Goal: Transaction & Acquisition: Purchase product/service

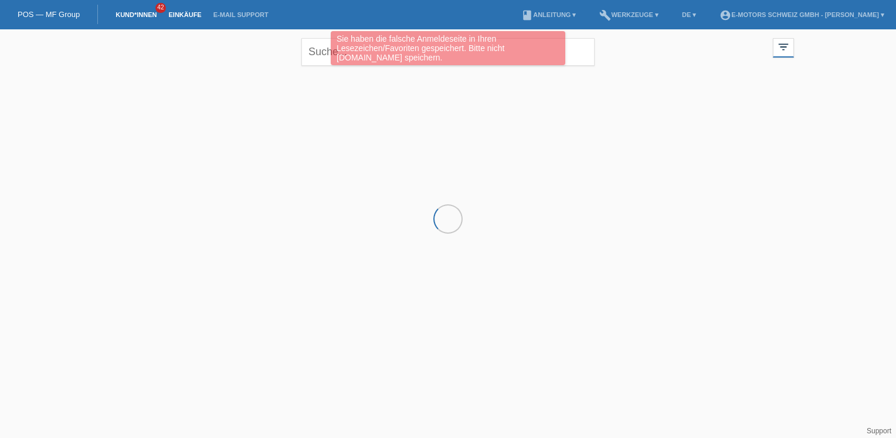
click at [185, 16] on link "Einkäufe" at bounding box center [184, 14] width 45 height 7
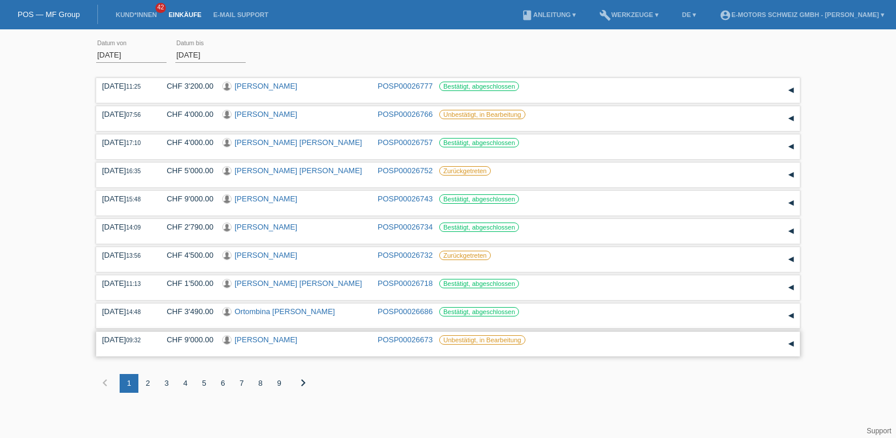
click at [256, 343] on link "[PERSON_NAME]" at bounding box center [266, 339] width 63 height 9
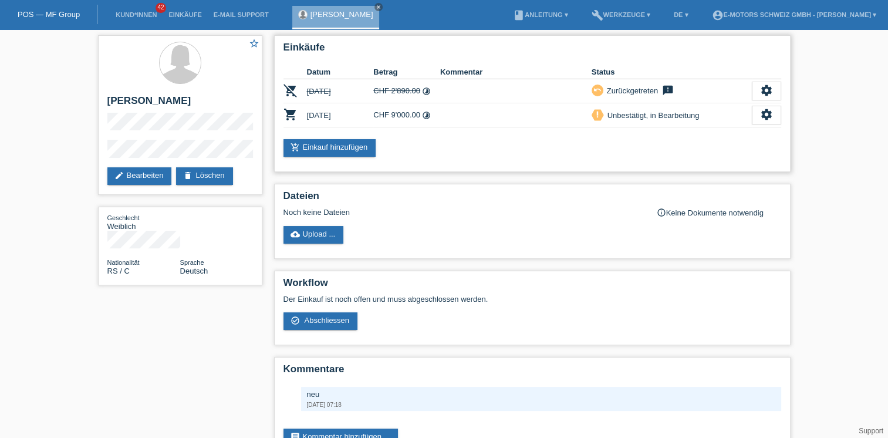
click at [635, 139] on div "add_shopping_cart Einkauf hinzufügen" at bounding box center [531, 148] width 497 height 18
click at [123, 307] on div "star_border [PERSON_NAME] edit Bearbeiten delete Löschen Geschlecht Weiblich Na…" at bounding box center [444, 250] width 704 height 443
click at [770, 114] on icon "settings" at bounding box center [766, 114] width 13 height 13
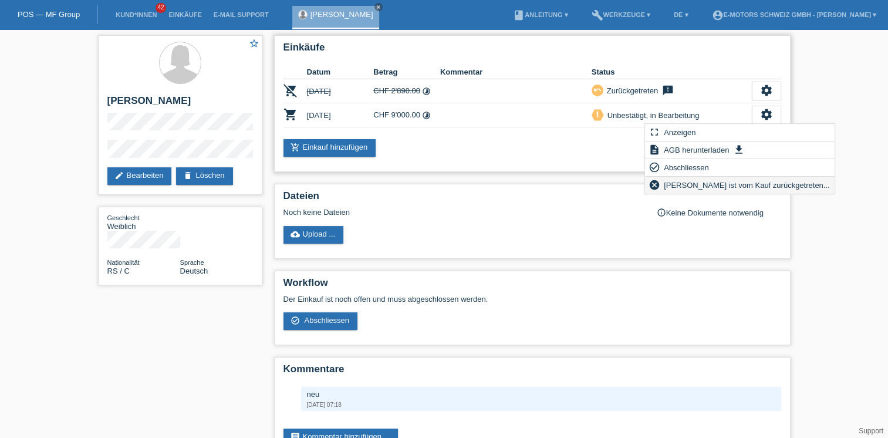
click at [696, 185] on span "Kundin ist vom Kauf zurückgetreten..." at bounding box center [747, 185] width 170 height 14
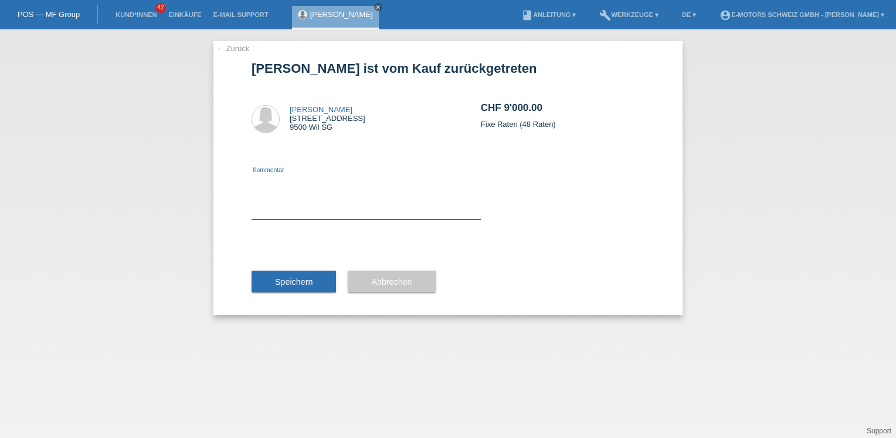
click at [321, 186] on textarea at bounding box center [366, 196] width 229 height 45
type textarea "falsch"
click at [303, 282] on span "Speichern" at bounding box center [294, 281] width 38 height 9
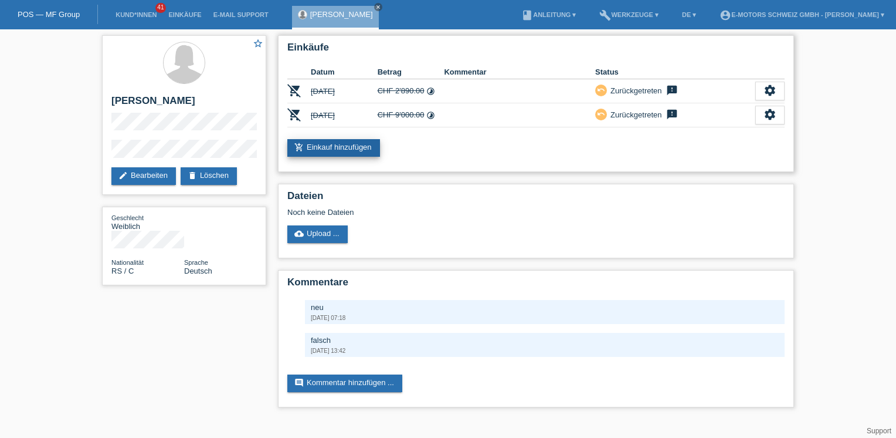
click at [356, 146] on link "add_shopping_cart Einkauf hinzufügen" at bounding box center [333, 148] width 93 height 18
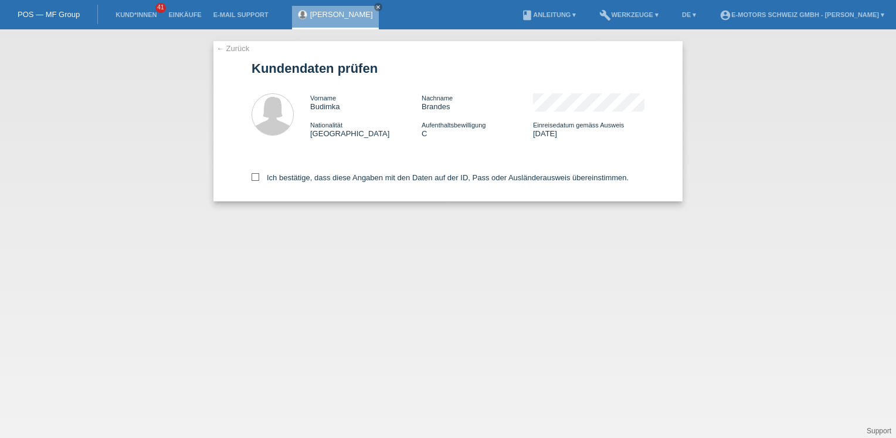
click at [320, 175] on label "Ich bestätige, dass diese Angaben mit den Daten auf der ID, Pass oder Ausländer…" at bounding box center [440, 177] width 377 height 9
click at [259, 175] on input "Ich bestätige, dass diese Angaben mit den Daten auf der ID, Pass oder Ausländer…" at bounding box center [256, 177] width 8 height 8
checkbox input "true"
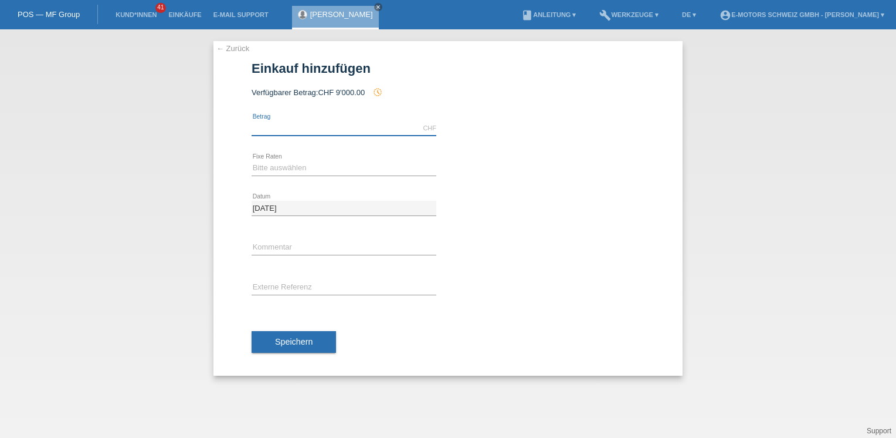
drag, startPoint x: 354, startPoint y: 127, endPoint x: 359, endPoint y: 120, distance: 9.0
click at [354, 127] on input "text" at bounding box center [344, 128] width 185 height 15
type input "9000.00"
click at [455, 163] on link "calculate" at bounding box center [458, 167] width 20 height 16
type input "9000.00"
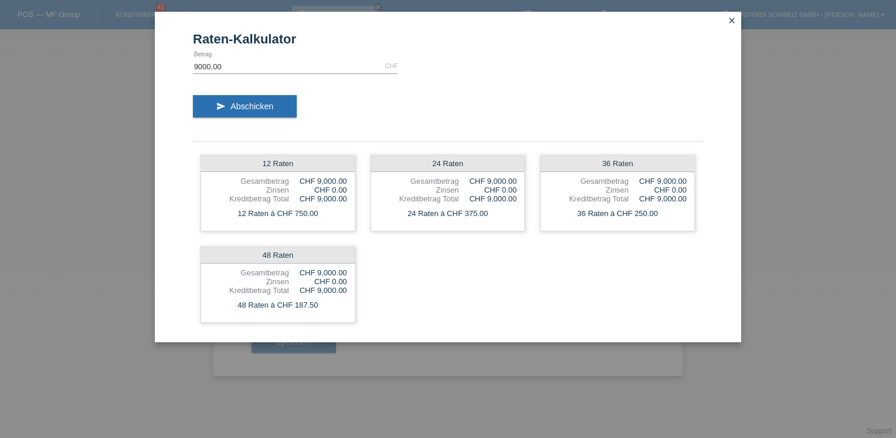
click at [469, 107] on div "send Abschicken" at bounding box center [448, 110] width 510 height 49
click at [645, 187] on div "CHF 0.00" at bounding box center [658, 189] width 58 height 9
click at [414, 119] on div "send Abschicken" at bounding box center [448, 110] width 510 height 49
click at [244, 107] on span "Abschicken" at bounding box center [252, 105] width 43 height 9
click at [370, 114] on div "send Abschicken" at bounding box center [448, 110] width 510 height 49
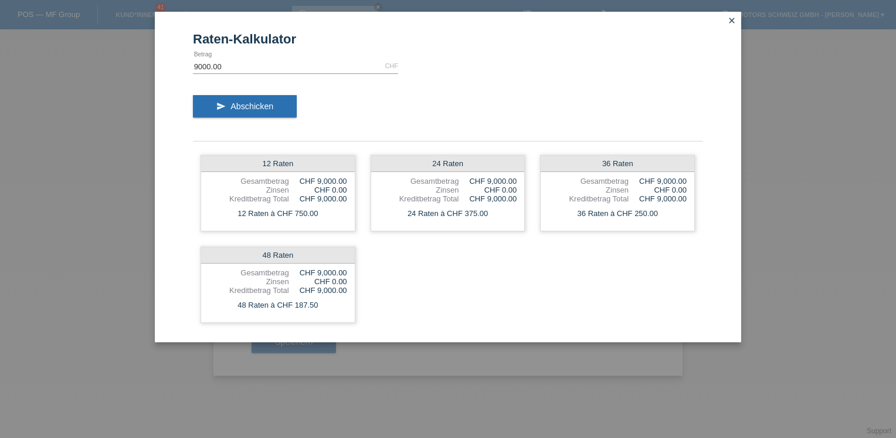
click at [730, 21] on icon "close" at bounding box center [731, 20] width 9 height 9
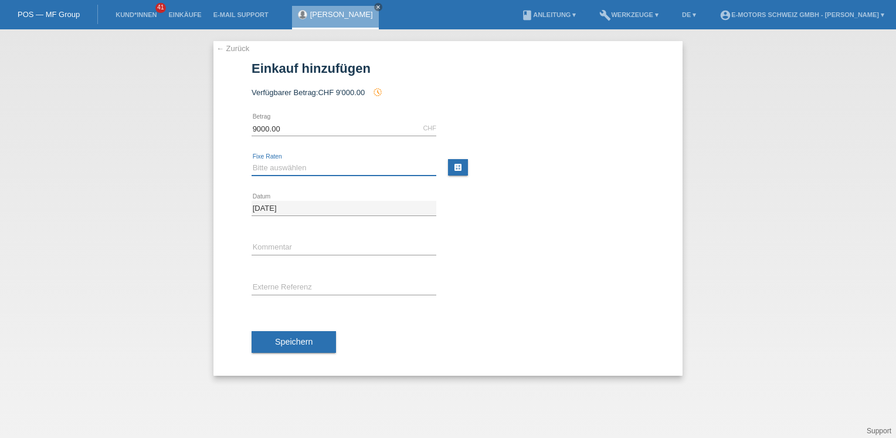
click at [327, 167] on select "Bitte auswählen 12 Raten 24 Raten 36 Raten 48 Raten" at bounding box center [344, 168] width 185 height 14
select select "215"
click at [252, 161] on select "Bitte auswählen 12 Raten 24 Raten 36 Raten 48 Raten" at bounding box center [344, 168] width 185 height 14
click at [286, 242] on input "text" at bounding box center [344, 248] width 185 height 15
type input "Andi"
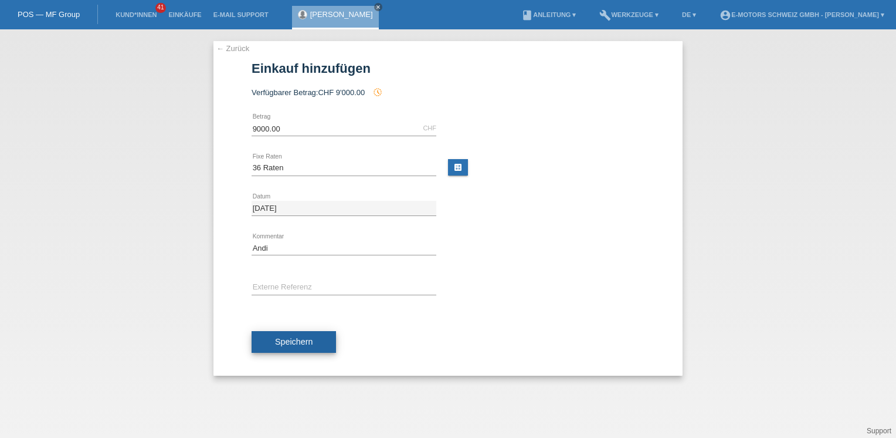
click at [294, 345] on span "Speichern" at bounding box center [294, 341] width 38 height 9
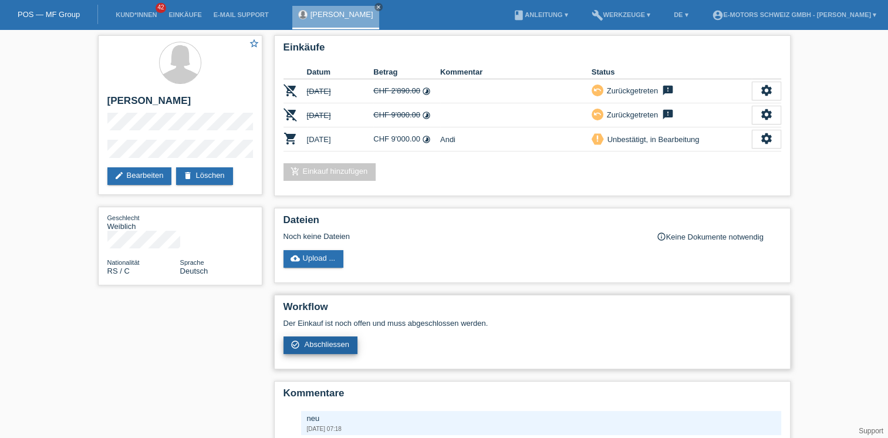
click at [326, 343] on span "Abschliessen" at bounding box center [326, 344] width 45 height 9
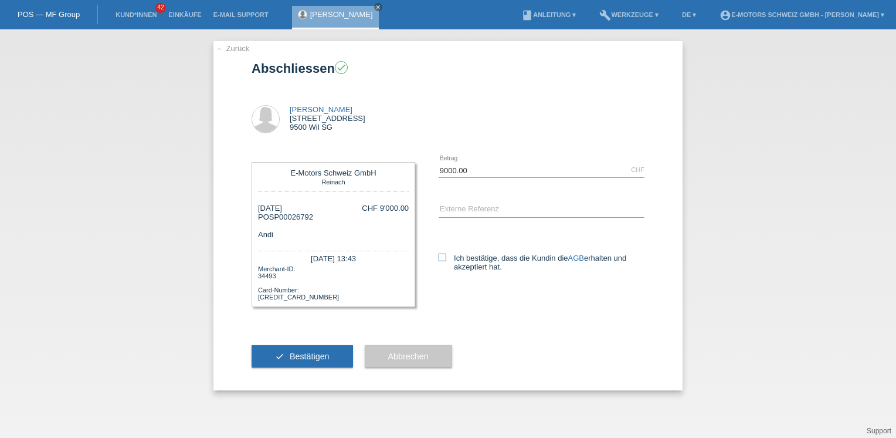
click at [467, 258] on label "Ich bestätige, dass die Kundin die AGB erhalten und akzeptiert hat." at bounding box center [542, 262] width 206 height 18
click at [446, 258] on input "Ich bestätige, dass die Kundin die AGB erhalten und akzeptiert hat." at bounding box center [443, 257] width 8 height 8
checkbox input "true"
click at [453, 209] on input "text" at bounding box center [542, 209] width 206 height 15
type input "Andi"
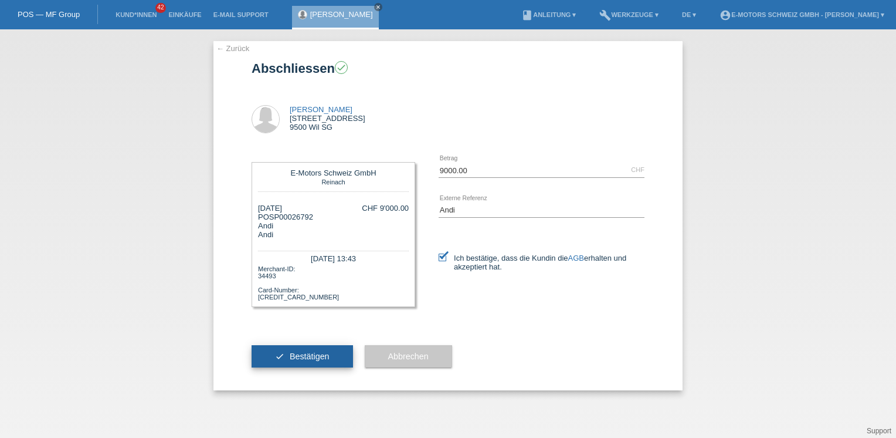
click at [337, 358] on button "check Bestätigen" at bounding box center [302, 356] width 101 height 22
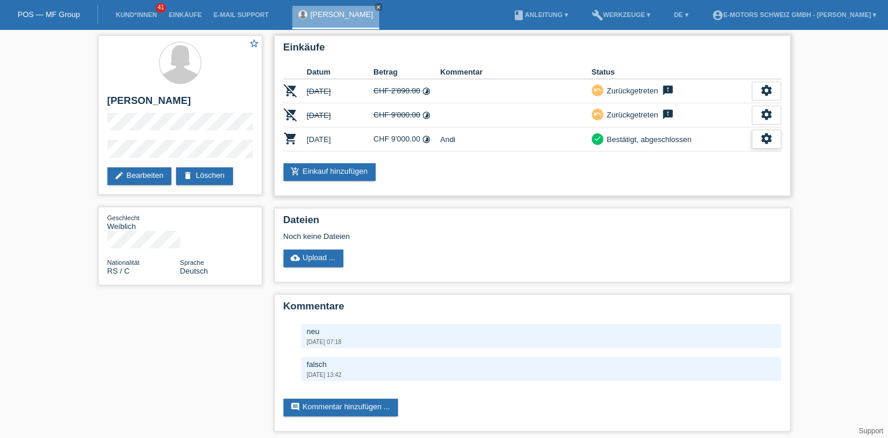
click at [763, 133] on icon "settings" at bounding box center [766, 138] width 13 height 13
click at [707, 173] on span "AGB herunterladen" at bounding box center [716, 174] width 69 height 14
click at [766, 137] on icon "settings" at bounding box center [766, 138] width 13 height 13
click at [732, 191] on span "Quittung herunterladen" at bounding box center [723, 191] width 82 height 14
drag, startPoint x: 108, startPoint y: 102, endPoint x: 195, endPoint y: 107, distance: 86.9
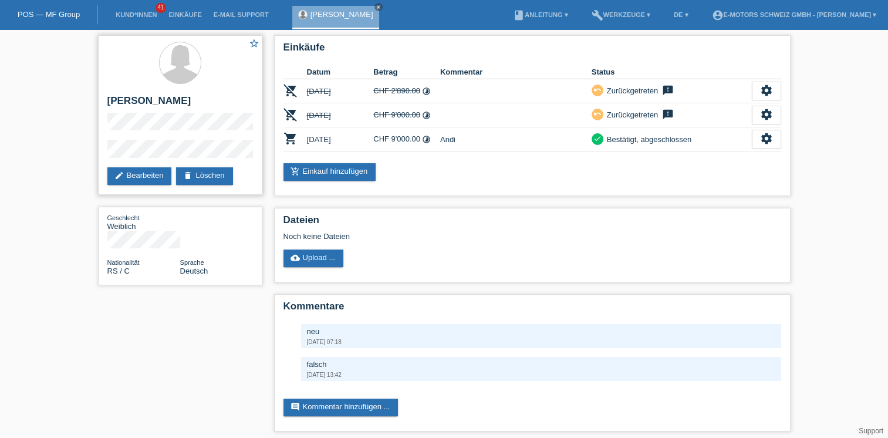
click at [195, 107] on h2 "[PERSON_NAME]" at bounding box center [179, 104] width 145 height 18
copy h2 "[PERSON_NAME]"
click at [104, 127] on div "star_border Budimka Brandes edit Bearbeiten delete Löschen" at bounding box center [180, 115] width 164 height 160
click at [179, 16] on link "Einkäufe" at bounding box center [184, 14] width 45 height 7
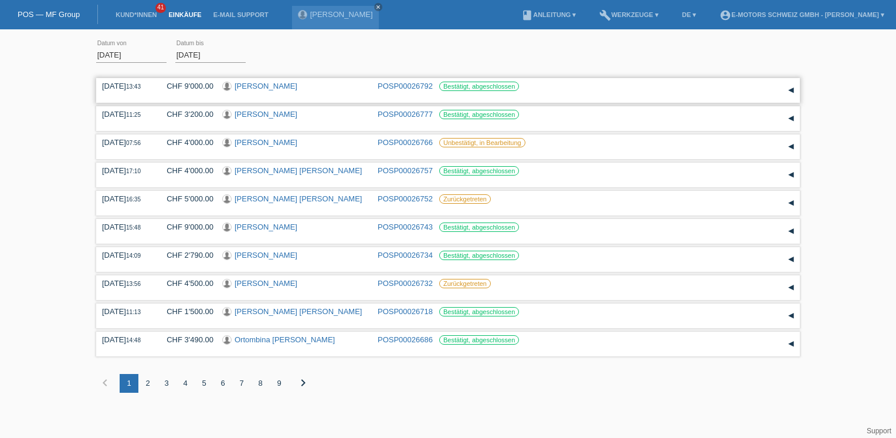
click at [413, 88] on link "POSP00026792" at bounding box center [405, 86] width 55 height 9
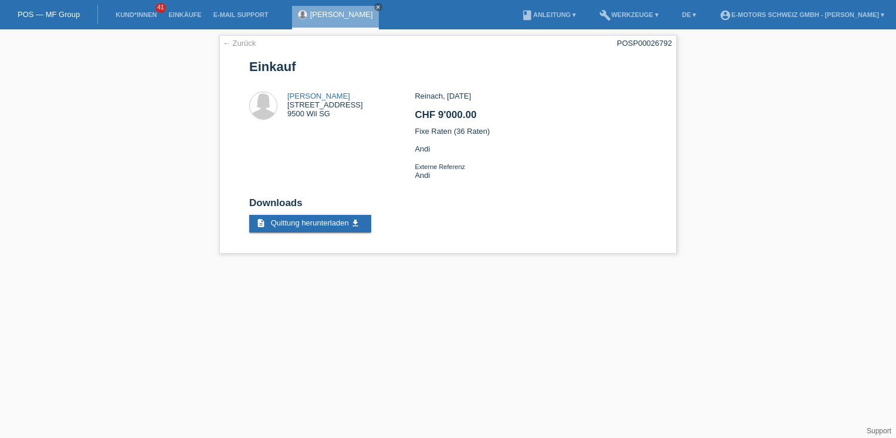
click at [767, 198] on div "← Zurück POSP00026792 Einkauf [PERSON_NAME] [STREET_ADDRESS] CHF 9'000.00" at bounding box center [448, 147] width 896 height 236
click at [190, 13] on link "Einkäufe" at bounding box center [184, 14] width 45 height 7
